Goal: Information Seeking & Learning: Learn about a topic

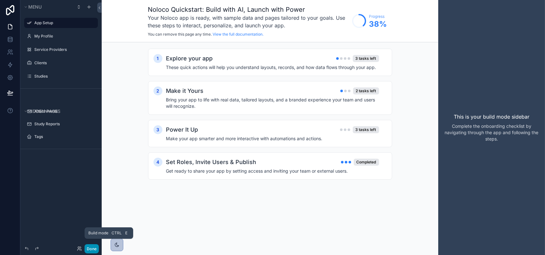
click at [99, 244] on button "Done" at bounding box center [92, 248] width 14 height 9
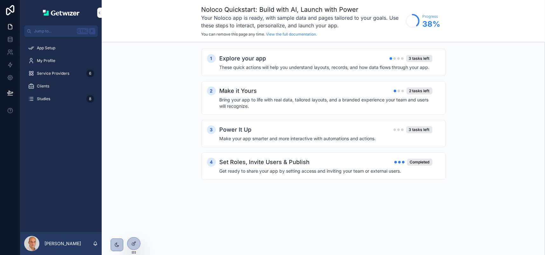
click at [53, 63] on span "My Profile" at bounding box center [46, 60] width 18 height 5
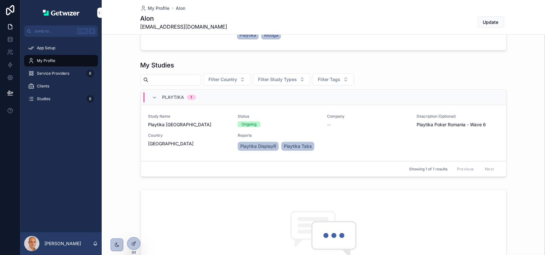
scroll to position [64, 0]
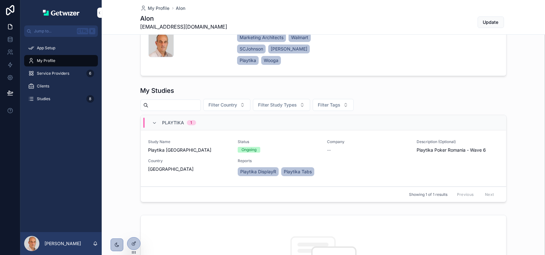
click at [69, 76] on span "Service Providers" at bounding box center [53, 73] width 32 height 5
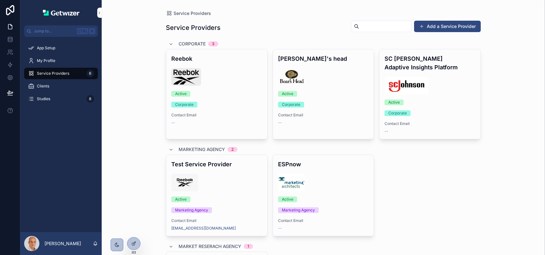
click at [49, 89] on span "Clients" at bounding box center [43, 86] width 12 height 5
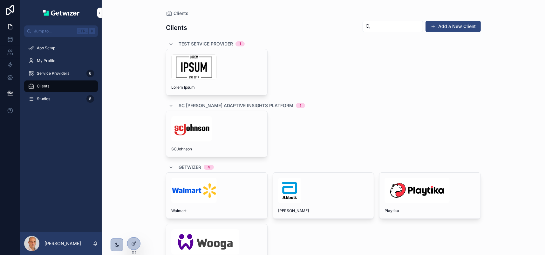
click at [50, 101] on span "Studies" at bounding box center [43, 98] width 13 height 5
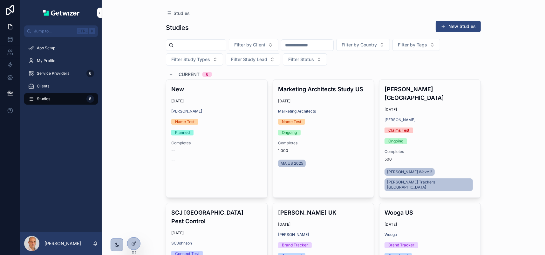
click at [49, 89] on span "Clients" at bounding box center [43, 86] width 12 height 5
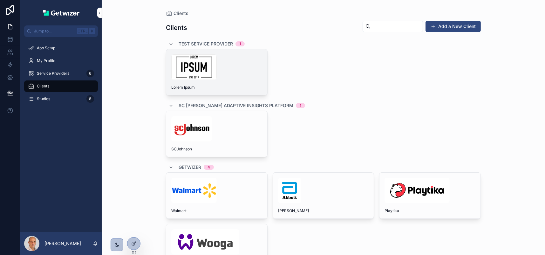
click at [211, 95] on div "Lorem Ipsum" at bounding box center [216, 72] width 101 height 46
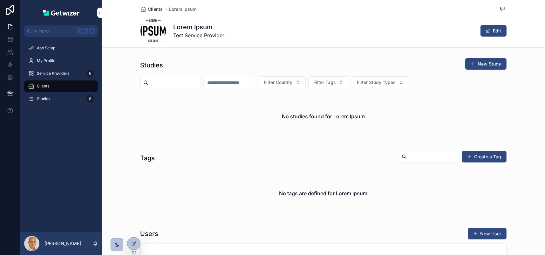
click at [154, 12] on span "Clients" at bounding box center [155, 9] width 15 height 6
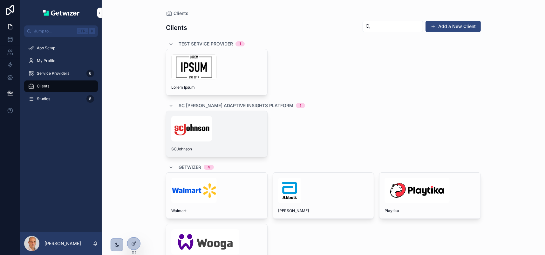
click at [263, 157] on div "SCJohnson" at bounding box center [216, 134] width 101 height 46
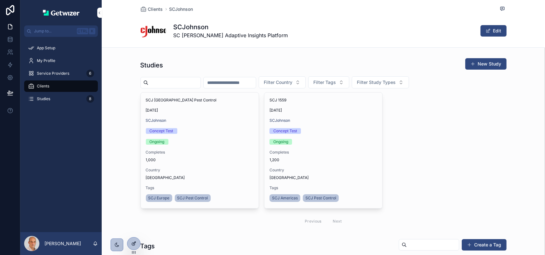
click at [131, 245] on div at bounding box center [133, 243] width 13 height 12
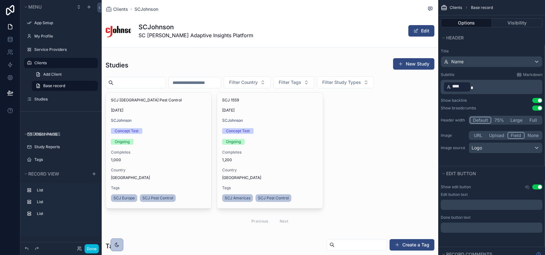
click at [325, 41] on div "SCJohnson SC Johnson Adaptive Insights Platform Edit" at bounding box center [269, 30] width 329 height 25
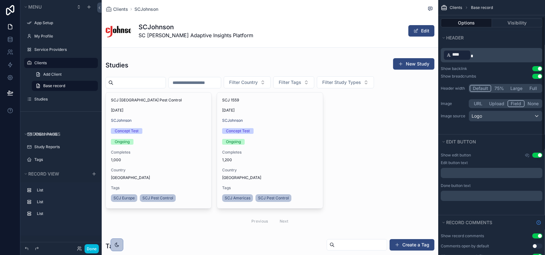
scroll to position [64, 0]
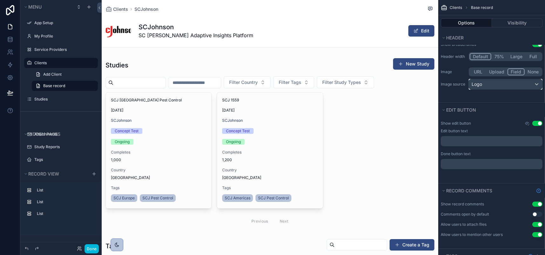
click at [535, 89] on div "Logo" at bounding box center [505, 84] width 73 height 10
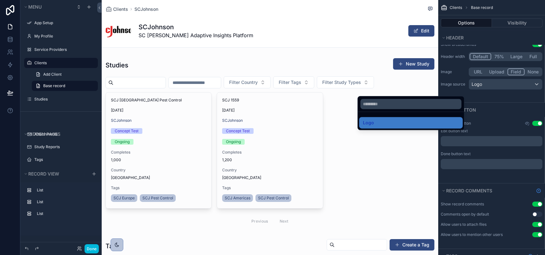
click at [535, 115] on div "scrollable content" at bounding box center [272, 127] width 545 height 255
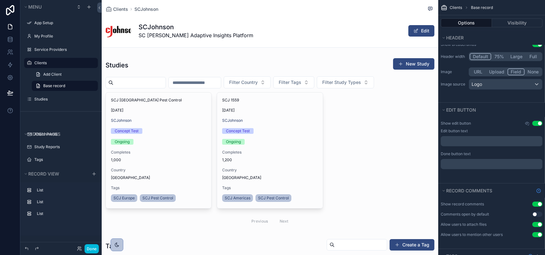
click at [131, 39] on span "scrollable content" at bounding box center [117, 30] width 25 height 25
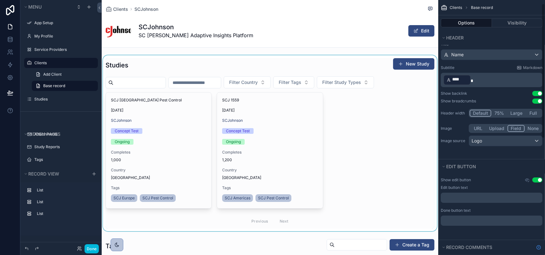
scroll to position [0, 0]
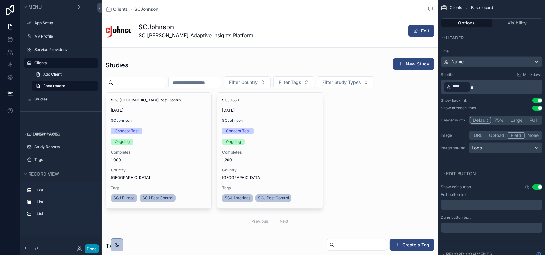
click at [99, 245] on button "Done" at bounding box center [92, 248] width 14 height 9
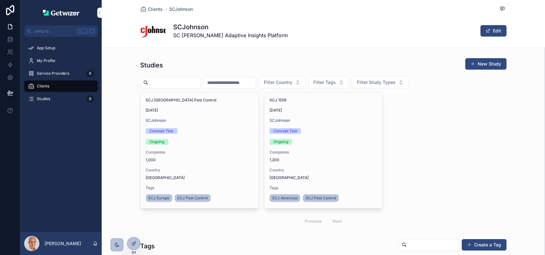
click at [147, 37] on span "scrollable content" at bounding box center [152, 30] width 25 height 25
click at [50, 101] on span "Studies" at bounding box center [43, 98] width 13 height 5
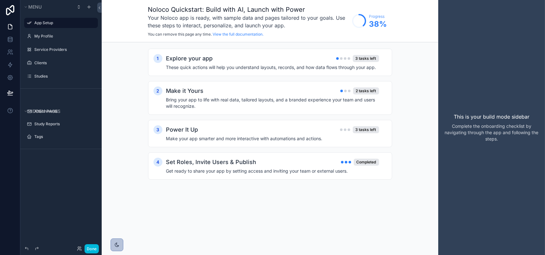
click at [99, 247] on button "Done" at bounding box center [92, 248] width 14 height 9
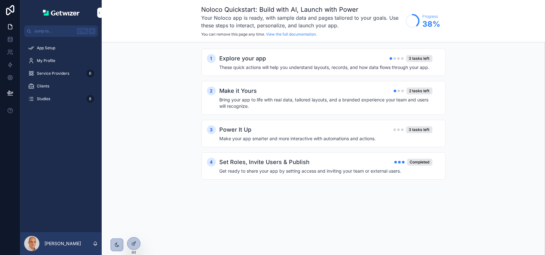
click at [50, 101] on span "Studies" at bounding box center [43, 98] width 13 height 5
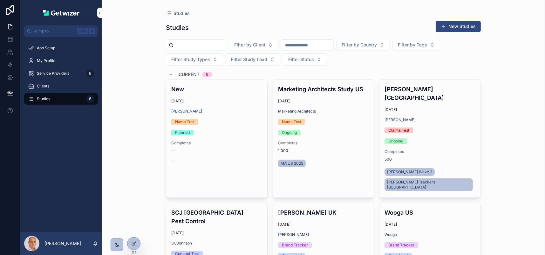
click at [69, 76] on span "Service Providers" at bounding box center [53, 73] width 32 height 5
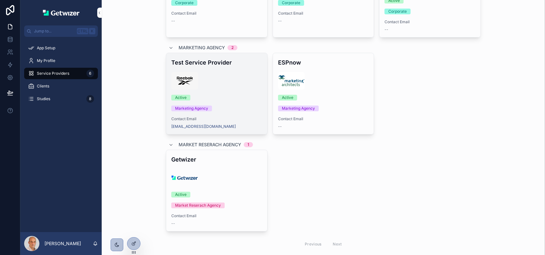
scroll to position [51, 0]
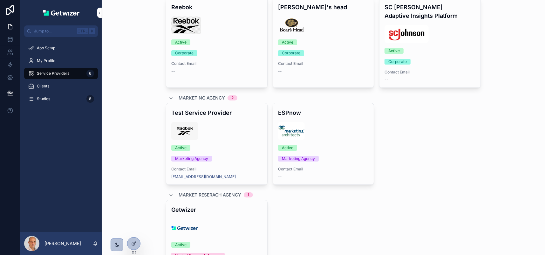
click at [50, 101] on span "Studies" at bounding box center [43, 98] width 13 height 5
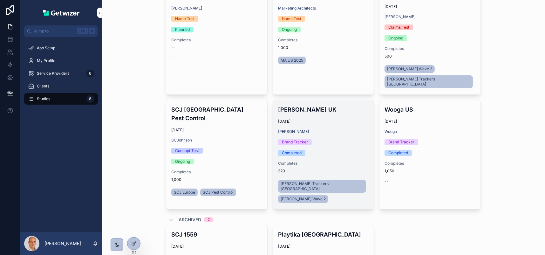
scroll to position [51, 0]
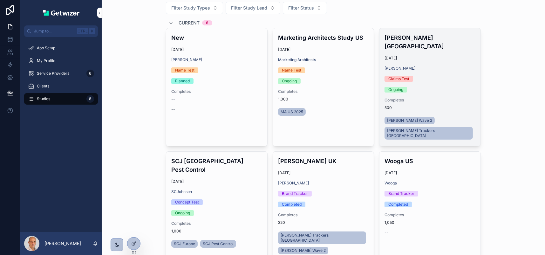
click at [467, 136] on div "[PERSON_NAME] Andorra [DATE] [PERSON_NAME] Claims Test Ongoing Completes 500 [P…" at bounding box center [429, 87] width 101 height 118
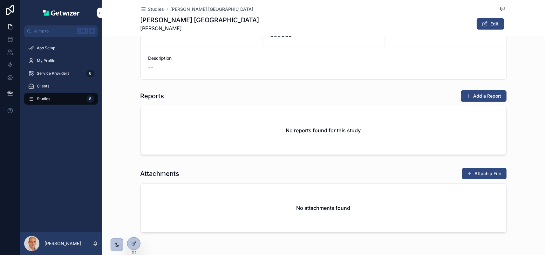
scroll to position [159, 0]
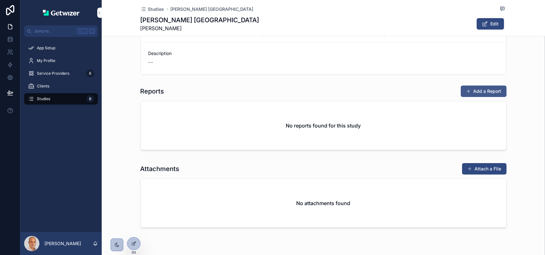
click at [495, 97] on button "Add a Report" at bounding box center [484, 90] width 46 height 11
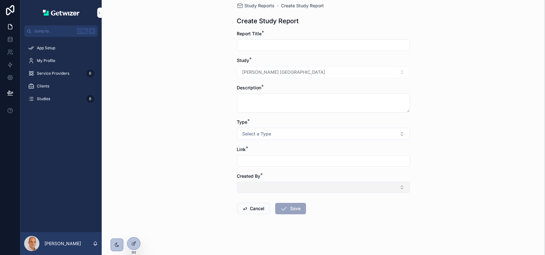
scroll to position [81, 0]
click at [244, 203] on button "Cancel" at bounding box center [253, 208] width 33 height 11
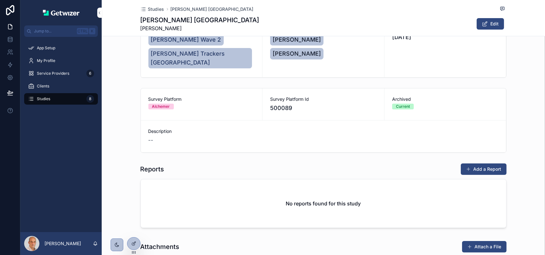
click at [67, 104] on div "Studies 8" at bounding box center [61, 99] width 66 height 10
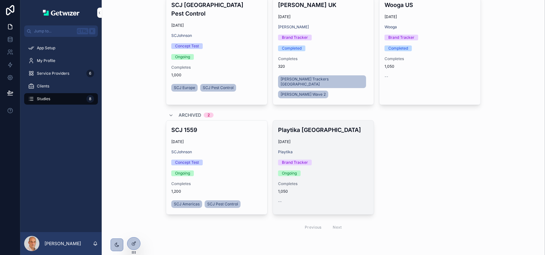
scroll to position [233, 0]
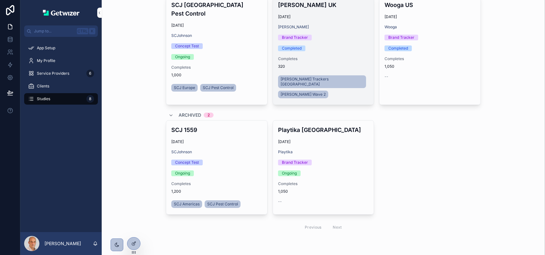
click at [366, 61] on span "Completes" at bounding box center [323, 58] width 91 height 5
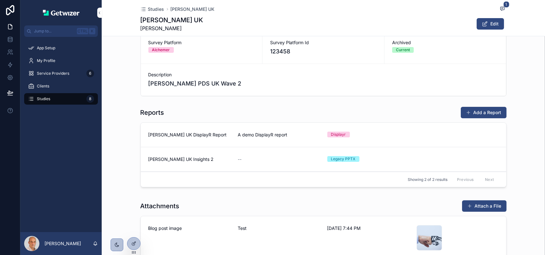
scroll to position [191, 0]
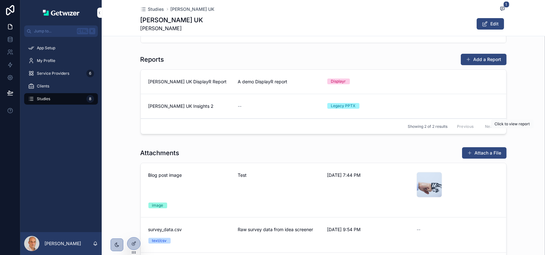
click at [0, 0] on button "View" at bounding box center [0, 0] width 0 height 0
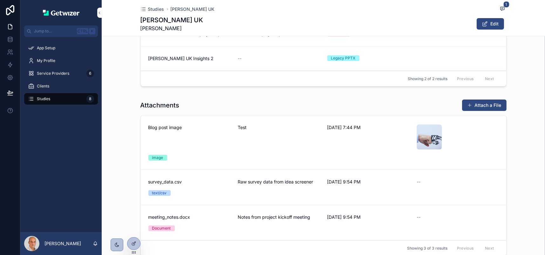
scroll to position [166, 0]
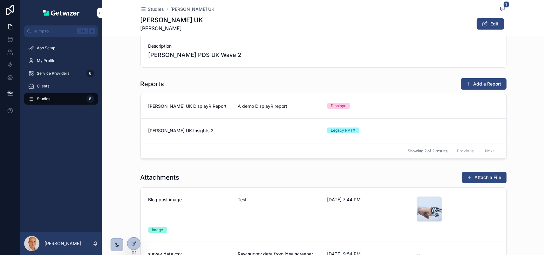
click at [194, 109] on span "[PERSON_NAME] UK DisplayR Report" at bounding box center [189, 106] width 82 height 6
